Goal: Information Seeking & Learning: Learn about a topic

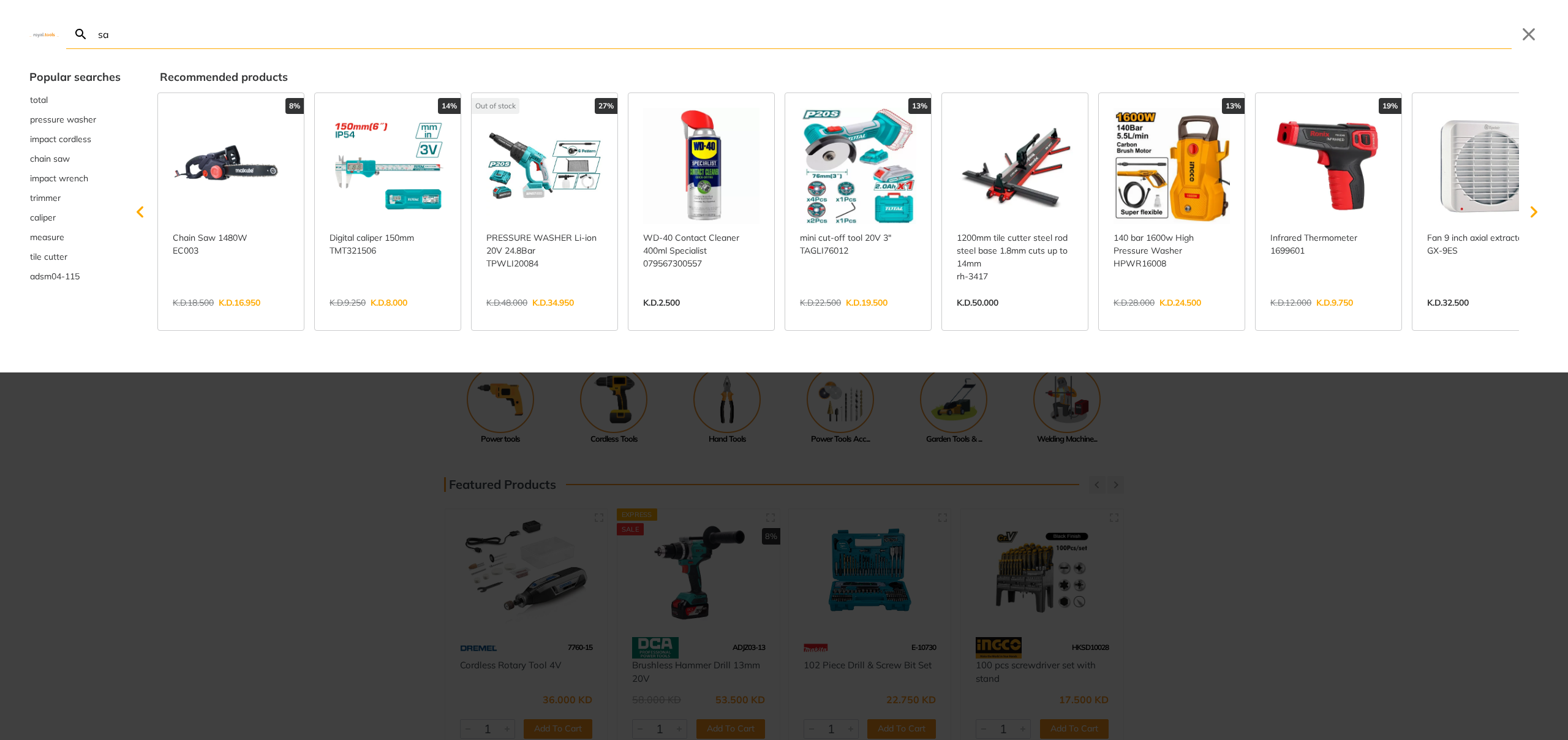
type input "san"
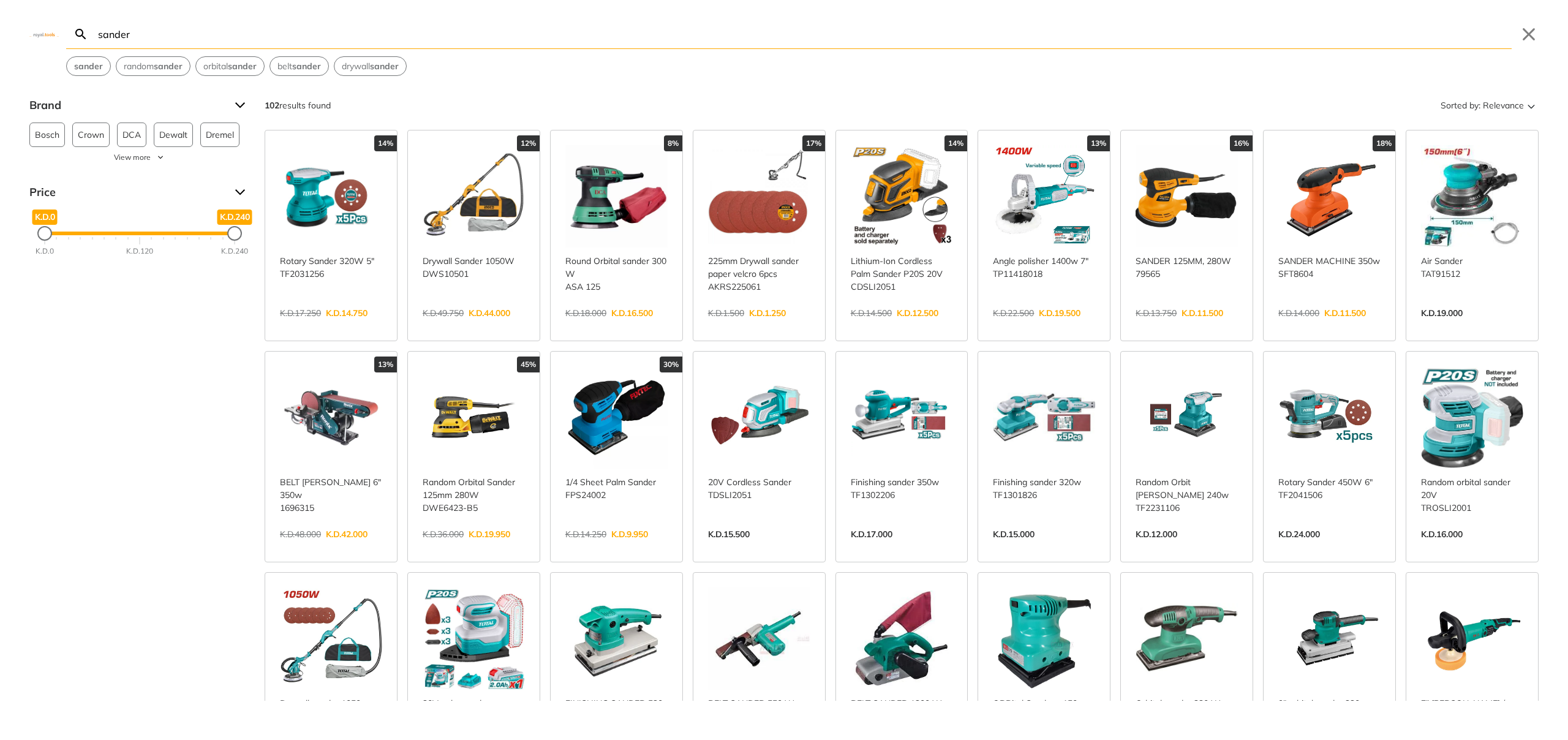
type input "sander"
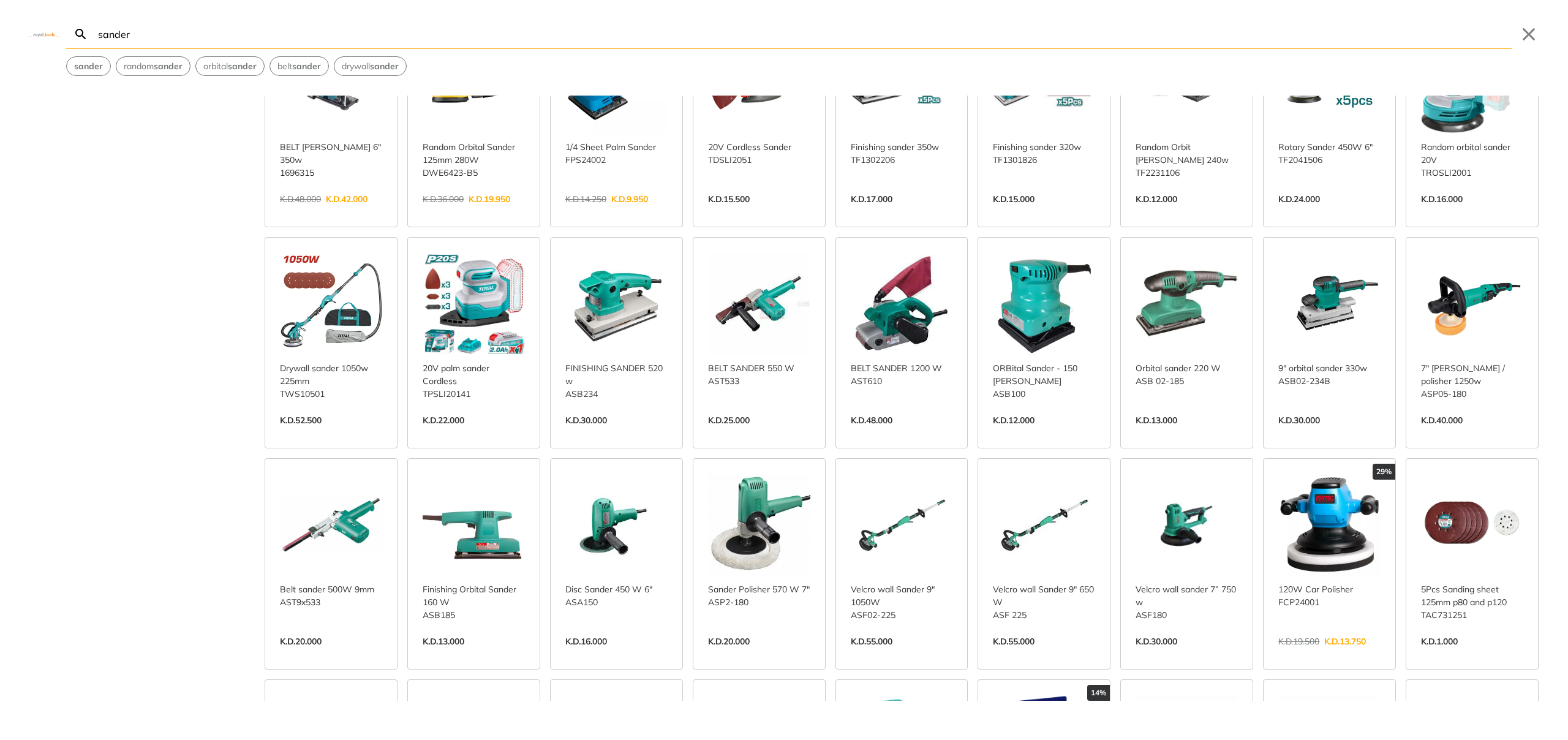
scroll to position [362, 0]
